Goal: Transaction & Acquisition: Purchase product/service

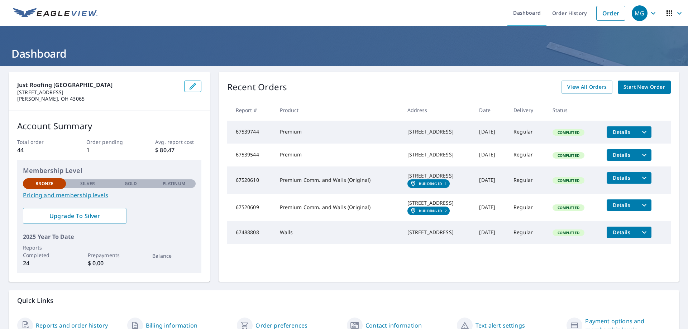
click at [626, 85] on span "Start New Order" at bounding box center [644, 87] width 42 height 9
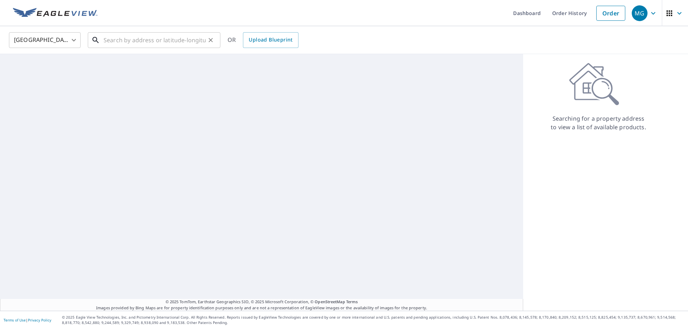
click at [124, 42] on input "text" at bounding box center [154, 40] width 102 height 20
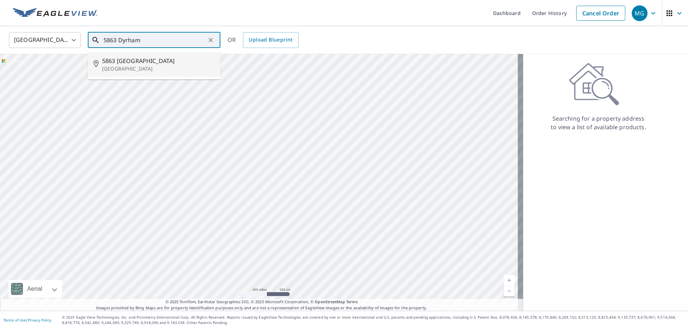
click at [131, 66] on p "[GEOGRAPHIC_DATA]" at bounding box center [158, 68] width 112 height 7
type input "[STREET_ADDRESS]"
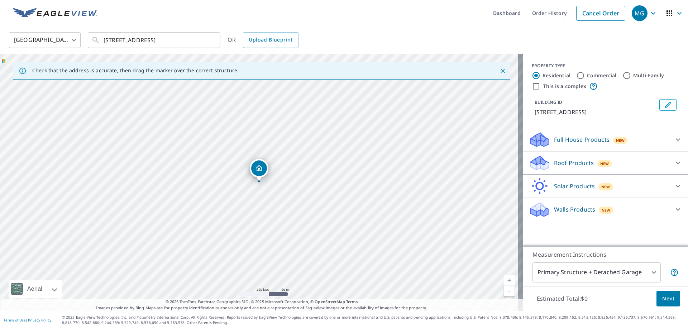
click at [532, 164] on icon at bounding box center [539, 160] width 18 height 9
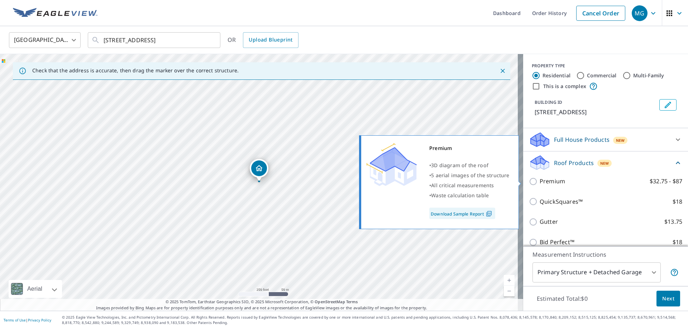
click at [529, 181] on input "Premium $32.75 - $87" at bounding box center [534, 181] width 11 height 9
checkbox input "true"
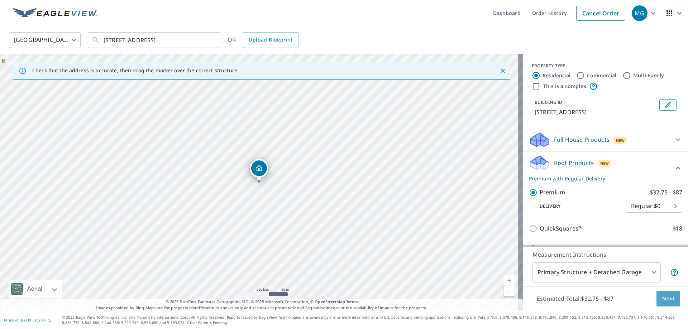
click at [662, 300] on span "Next" at bounding box center [668, 298] width 12 height 9
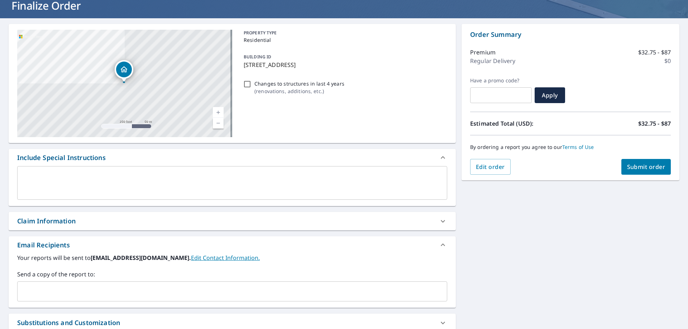
scroll to position [122, 0]
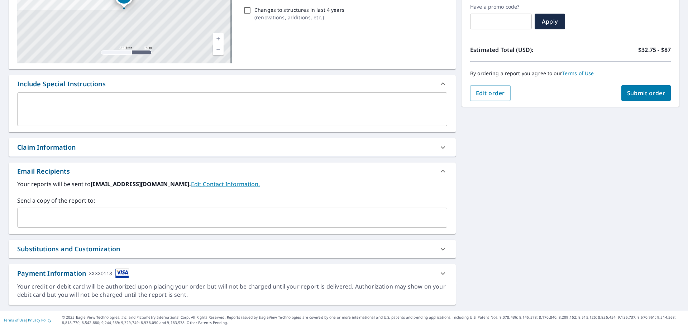
click at [87, 220] on input "text" at bounding box center [226, 218] width 413 height 14
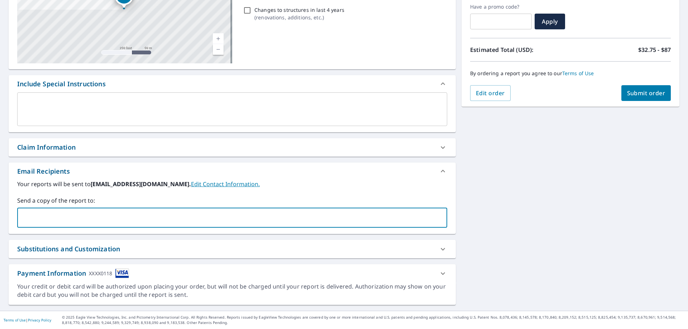
type input "[EMAIL_ADDRESS][DOMAIN_NAME]"
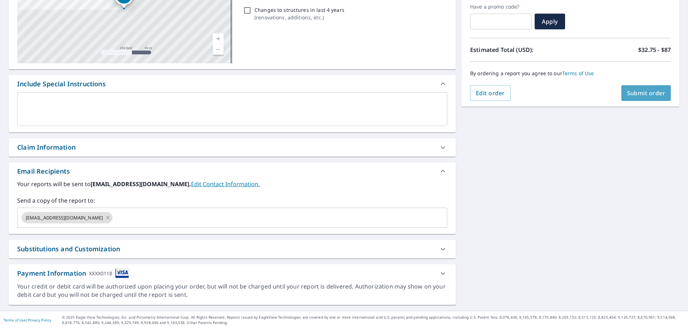
click at [639, 91] on span "Submit order" at bounding box center [646, 93] width 38 height 8
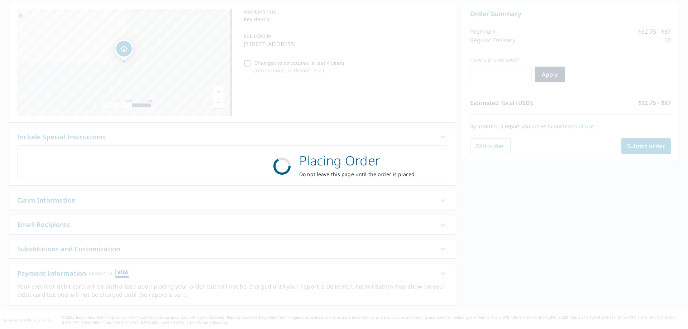
scroll to position [69, 0]
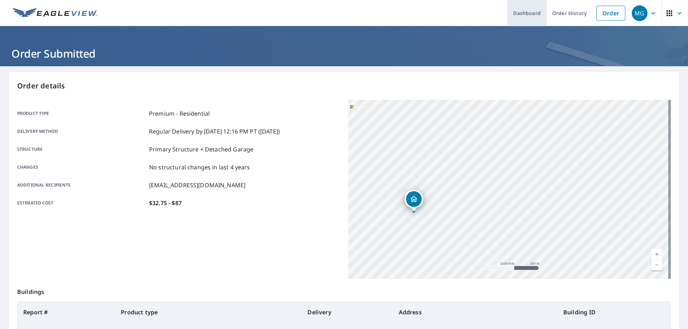
click at [530, 13] on link "Dashboard" at bounding box center [526, 13] width 39 height 26
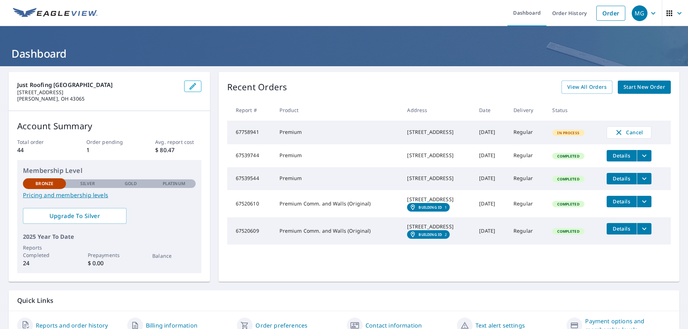
click at [626, 87] on span "Start New Order" at bounding box center [644, 87] width 42 height 9
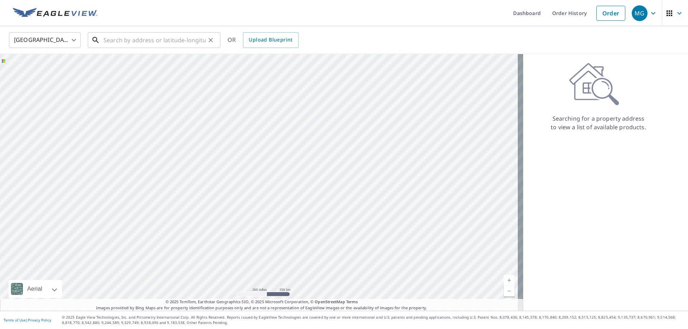
click at [130, 39] on input "text" at bounding box center [154, 40] width 102 height 20
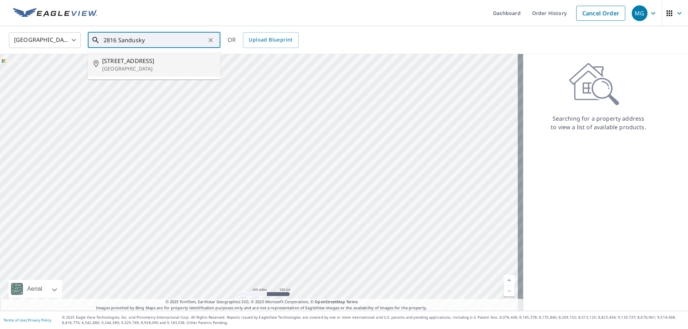
click at [125, 62] on span "[STREET_ADDRESS]" at bounding box center [158, 61] width 112 height 9
type input "[STREET_ADDRESS]"
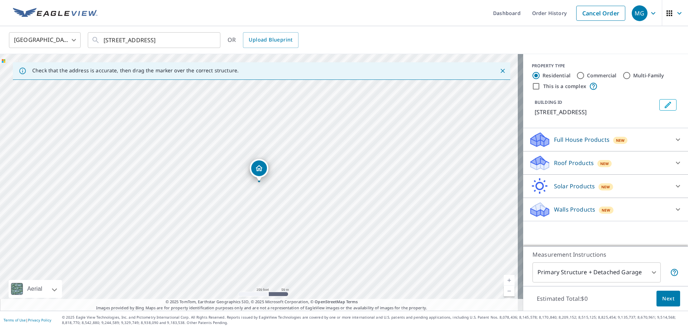
click at [535, 164] on icon at bounding box center [539, 165] width 18 height 9
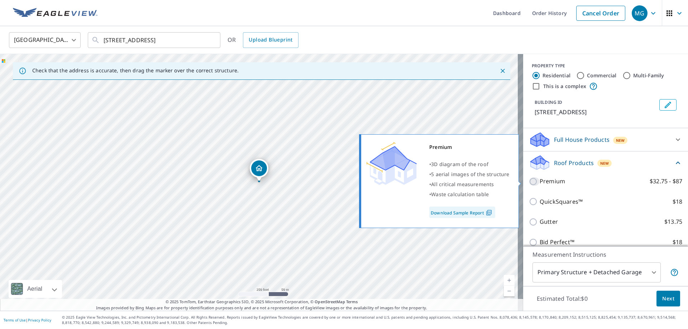
click at [529, 182] on input "Premium $32.75 - $87" at bounding box center [534, 181] width 11 height 9
checkbox input "true"
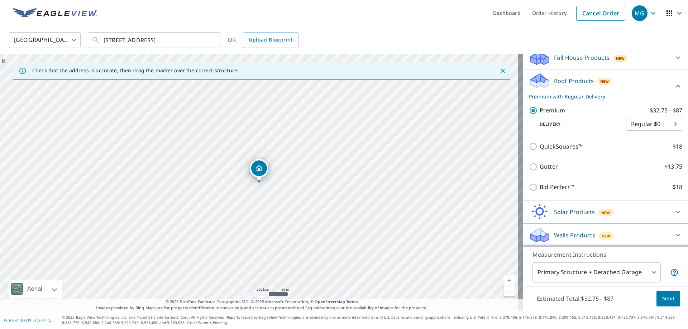
scroll to position [83, 0]
click at [665, 297] on span "Next" at bounding box center [668, 298] width 12 height 9
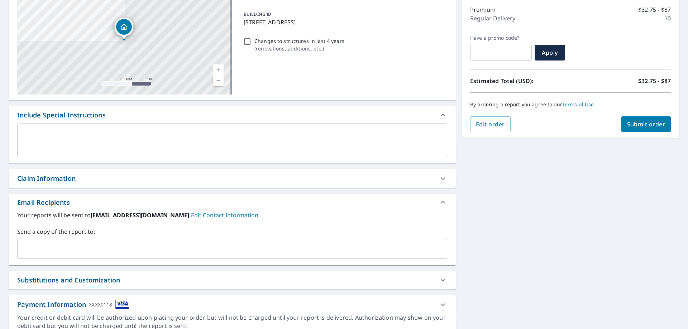
scroll to position [107, 0]
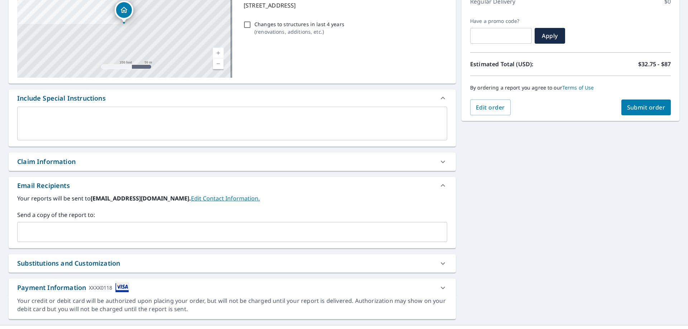
click at [57, 233] on input "text" at bounding box center [226, 232] width 413 height 14
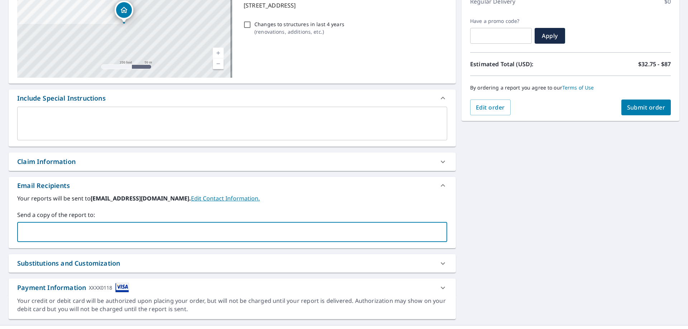
type input "[EMAIL_ADDRESS][DOMAIN_NAME]"
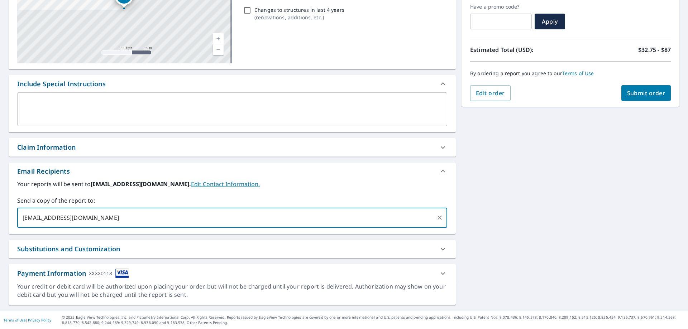
scroll to position [0, 0]
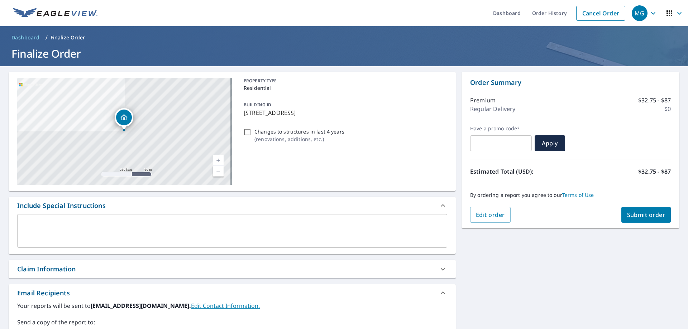
click at [636, 215] on span "Submit order" at bounding box center [646, 215] width 38 height 8
